Goal: Task Accomplishment & Management: Use online tool/utility

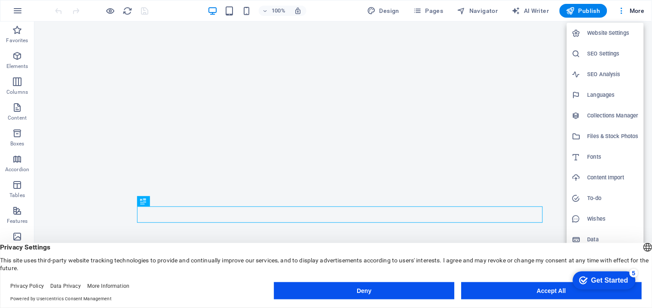
drag, startPoint x: 651, startPoint y: 40, endPoint x: 651, endPoint y: 58, distance: 17.6
click at [586, 58] on div at bounding box center [326, 154] width 652 height 308
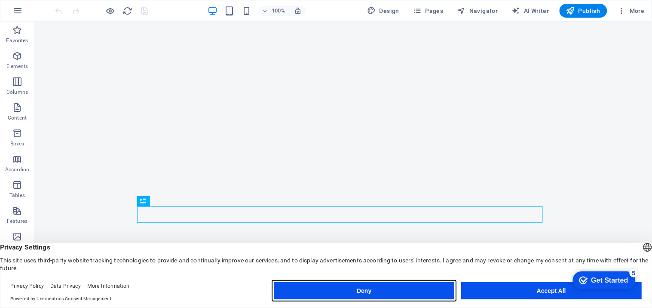
click at [430, 277] on button "Deny" at bounding box center [364, 290] width 180 height 17
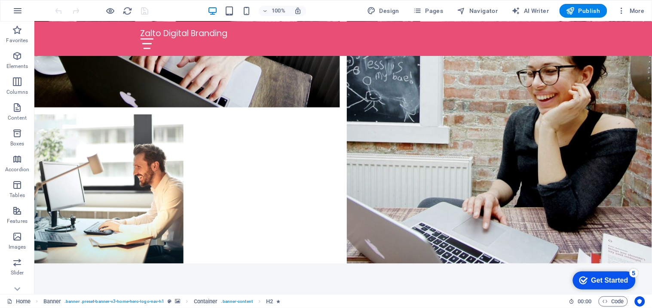
scroll to position [1941, 0]
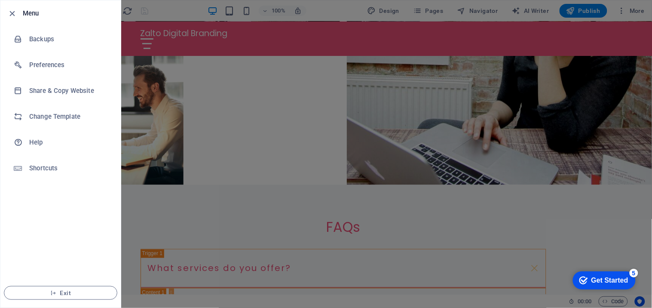
click at [586, 108] on div at bounding box center [326, 154] width 652 height 308
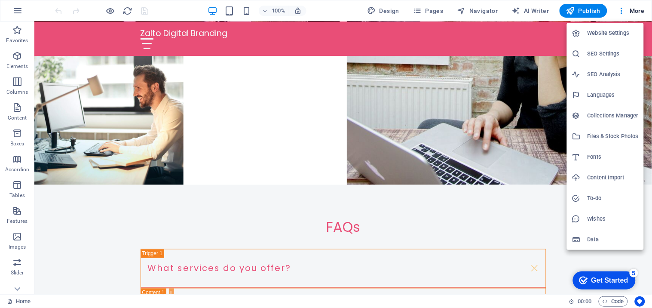
click at [21, 10] on div at bounding box center [326, 154] width 652 height 308
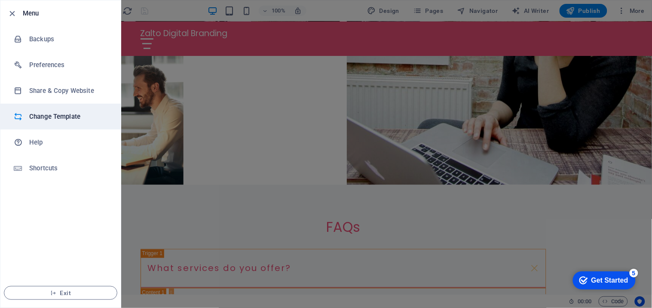
click at [44, 113] on h6 "Change Template" at bounding box center [68, 116] width 79 height 10
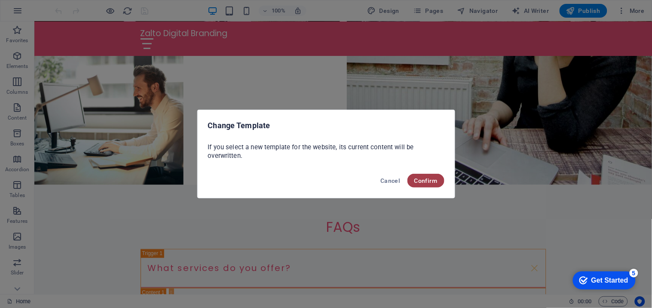
click at [421, 181] on span "Confirm" at bounding box center [425, 180] width 23 height 7
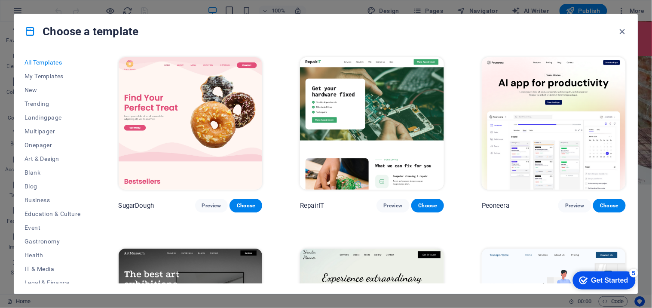
click at [586, 64] on div "All Templates My Templates New Trending Landingpage Multipager Onepager Art & D…" at bounding box center [325, 171] width 623 height 245
click at [52, 157] on span "Art & Design" at bounding box center [52, 158] width 56 height 7
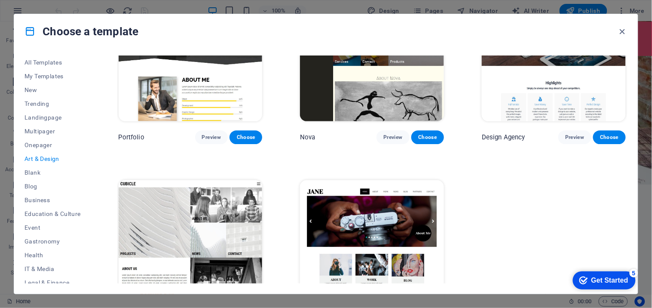
scroll to position [690, 0]
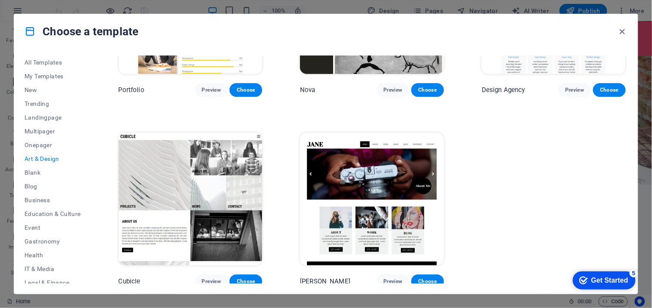
drag, startPoint x: 625, startPoint y: 231, endPoint x: 625, endPoint y: 200, distance: 30.9
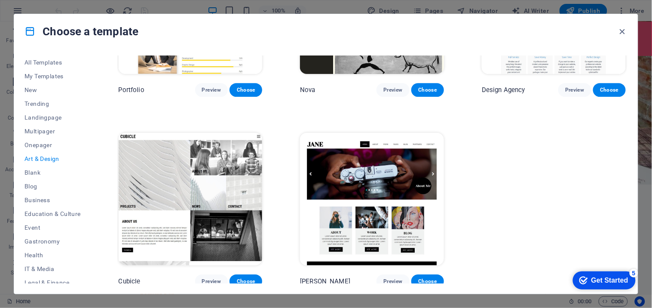
drag, startPoint x: 625, startPoint y: 235, endPoint x: 624, endPoint y: 214, distance: 21.1
drag, startPoint x: 625, startPoint y: 231, endPoint x: 625, endPoint y: 223, distance: 8.6
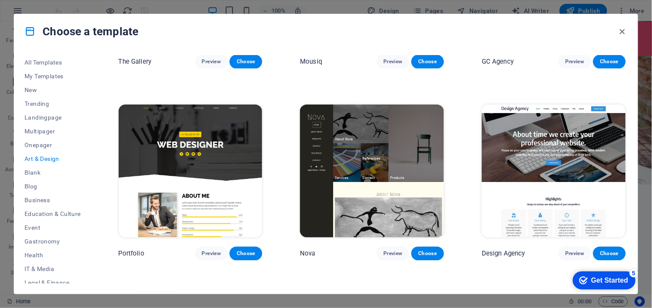
scroll to position [512, 0]
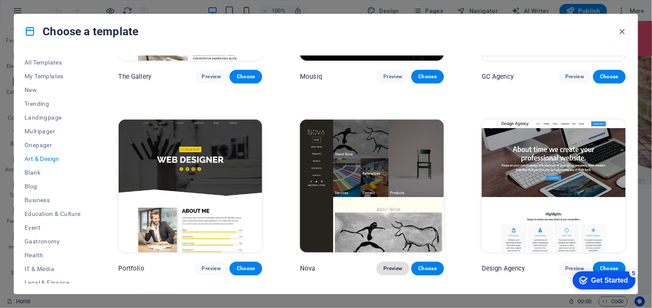
click at [387, 261] on button "Preview" at bounding box center [392, 268] width 33 height 14
